Goal: Task Accomplishment & Management: Manage account settings

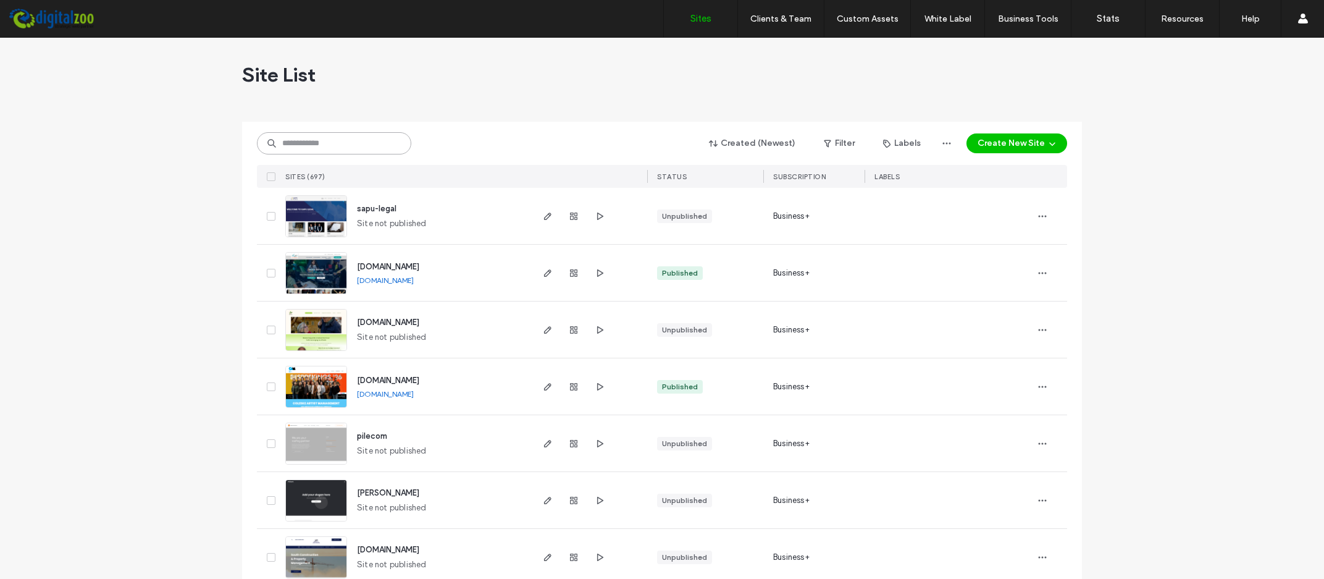
click at [322, 148] on input at bounding box center [334, 143] width 154 height 22
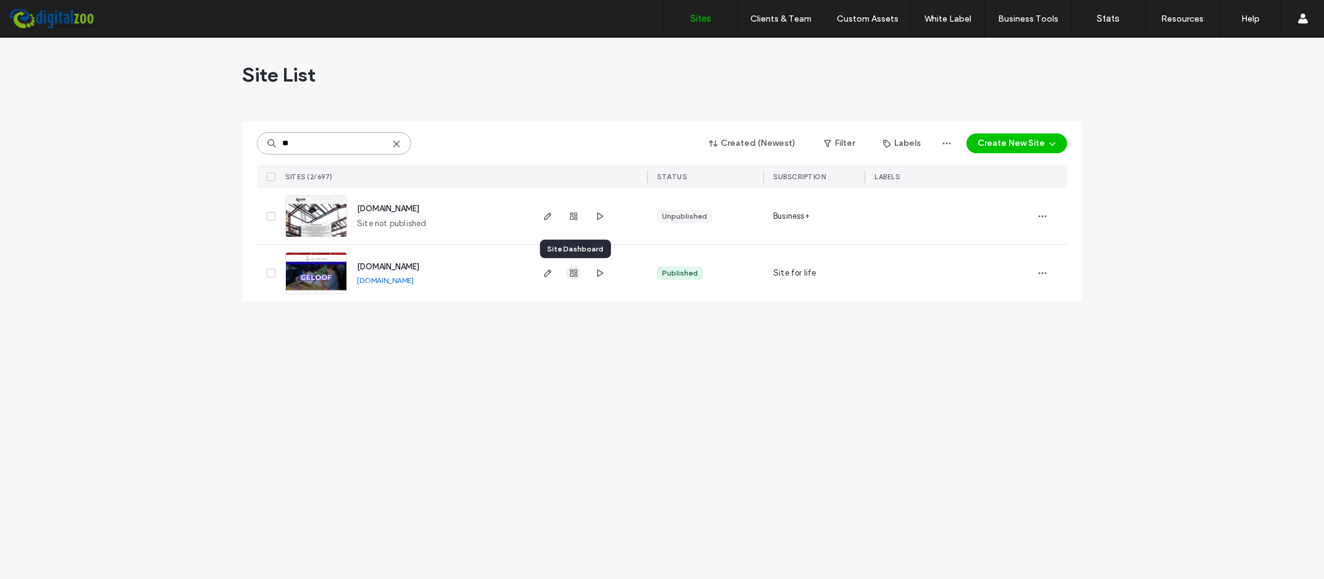
type input "**"
click at [575, 271] on use "button" at bounding box center [573, 272] width 7 height 7
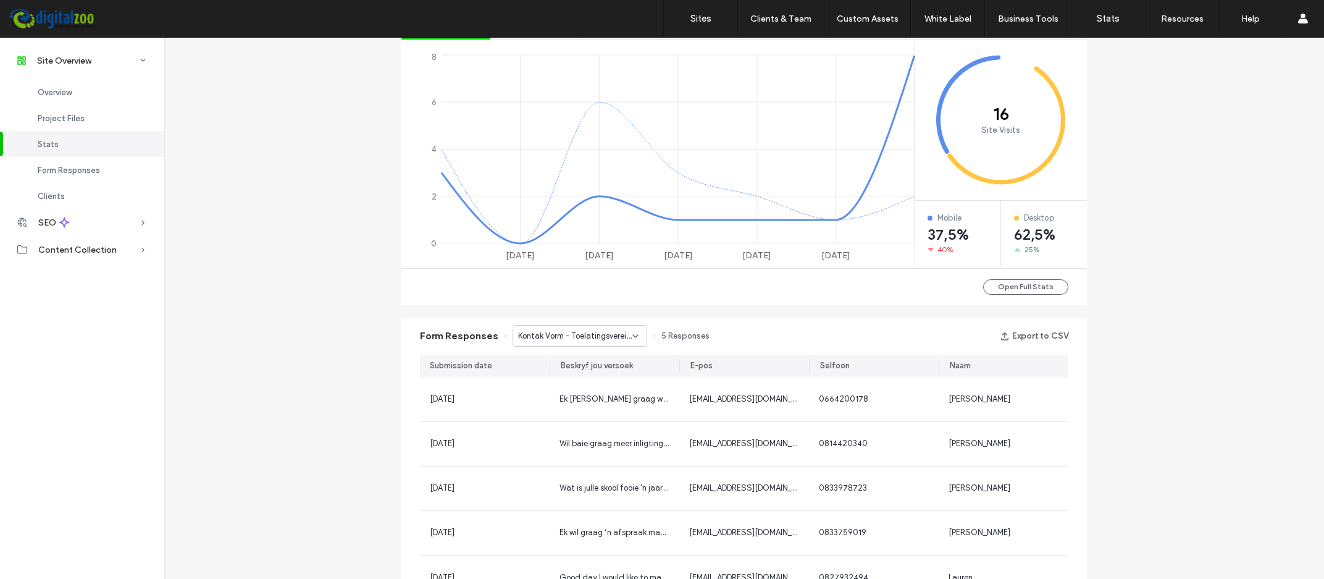
scroll to position [860, 0]
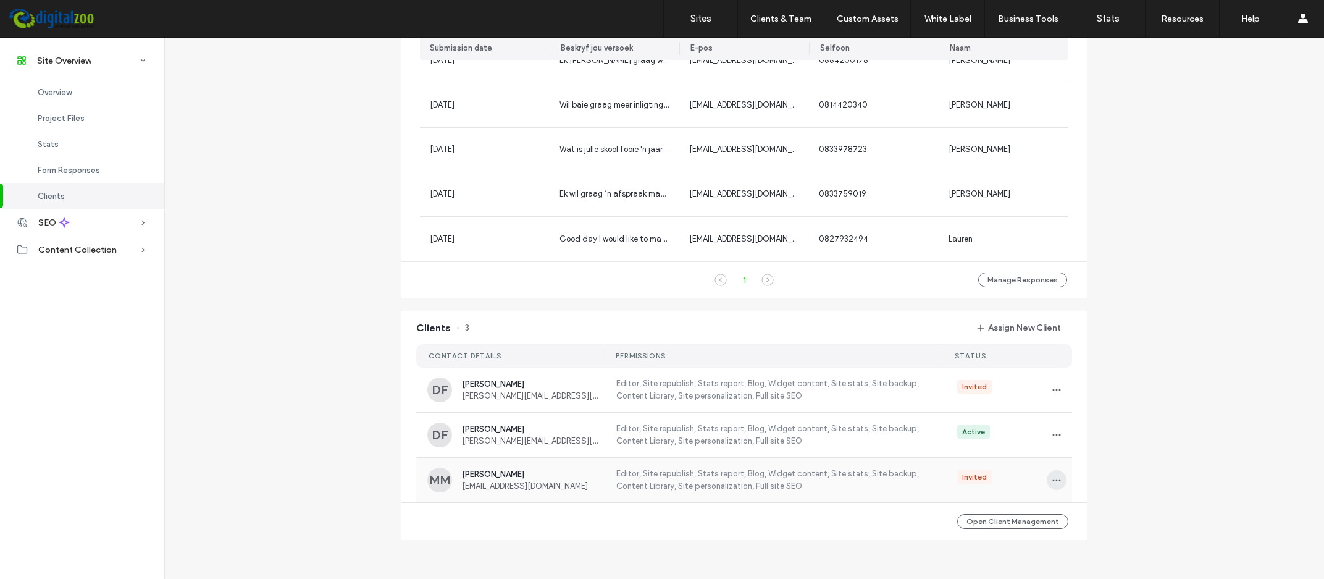
click at [1056, 479] on icon "button" at bounding box center [1057, 480] width 10 height 10
click at [1088, 401] on span "Manage Access" at bounding box center [1101, 401] width 58 height 12
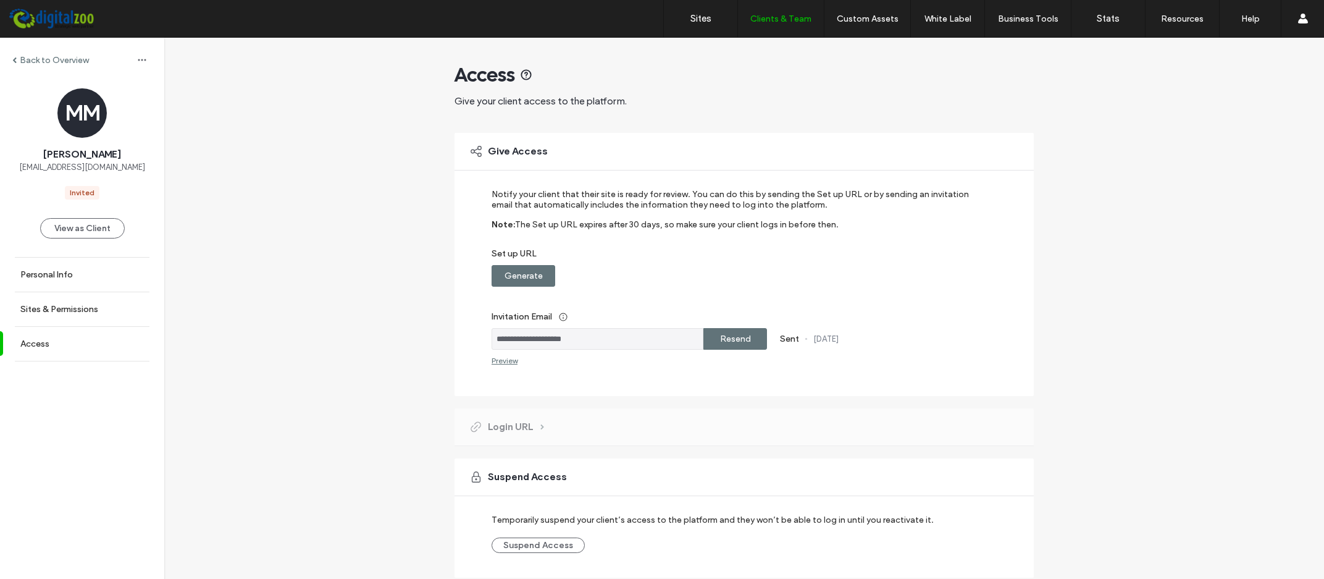
click at [737, 336] on label "Resend" at bounding box center [735, 338] width 31 height 23
